Goal: Check status: Check status

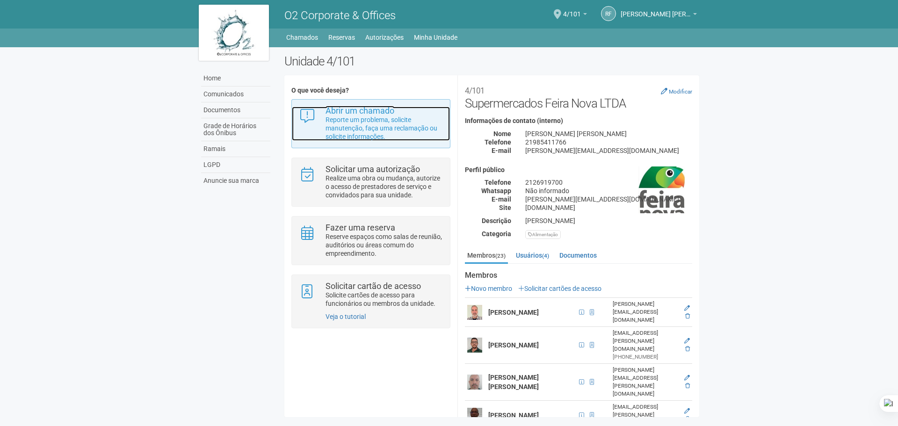
click at [403, 134] on p "Reporte um problema, solicite manutenção, faça uma reclamação ou solicite infor…" at bounding box center [383, 127] width 117 height 25
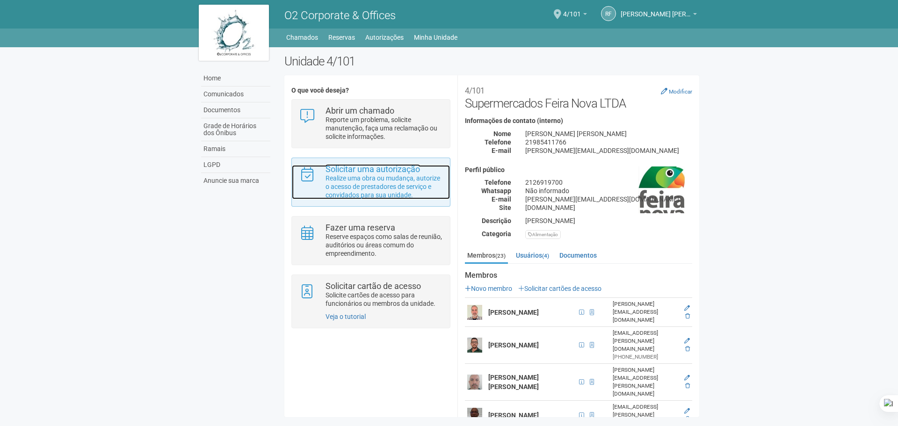
click at [383, 179] on p "Realize uma obra ou mudança, autorize o acesso de prestadores de serviço e conv…" at bounding box center [383, 186] width 117 height 25
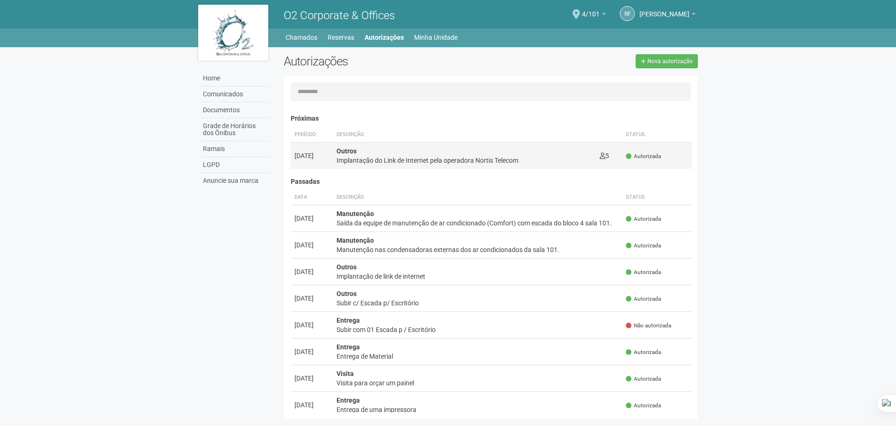
click at [451, 164] on div "Implantação do Link de Internet pela operadora Nortis Telecom" at bounding box center [465, 160] width 256 height 9
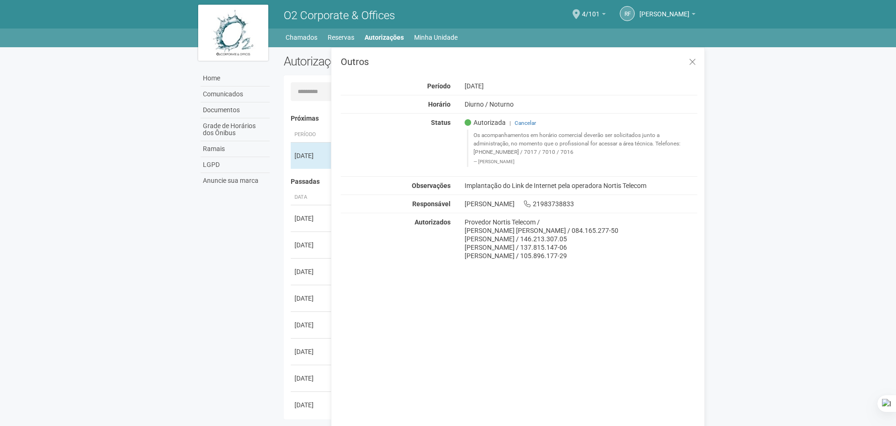
click at [782, 196] on body "Aguarde... O2 Corporate & Offices RF [PERSON_NAME] [PERSON_NAME] [PERSON_NAME][…" at bounding box center [448, 213] width 896 height 426
click at [693, 60] on icon at bounding box center [692, 62] width 7 height 9
